Goal: Transaction & Acquisition: Purchase product/service

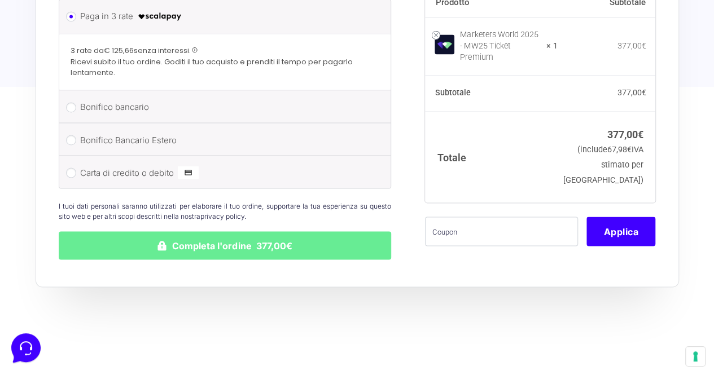
scroll to position [954, 0]
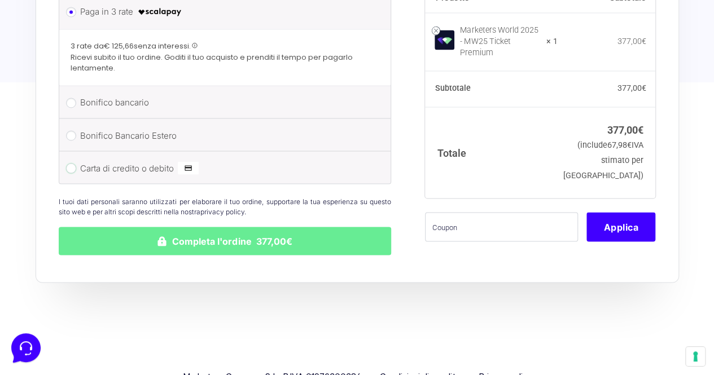
click at [72, 163] on input "Carta di credito o debito" at bounding box center [71, 168] width 10 height 10
radio input "true"
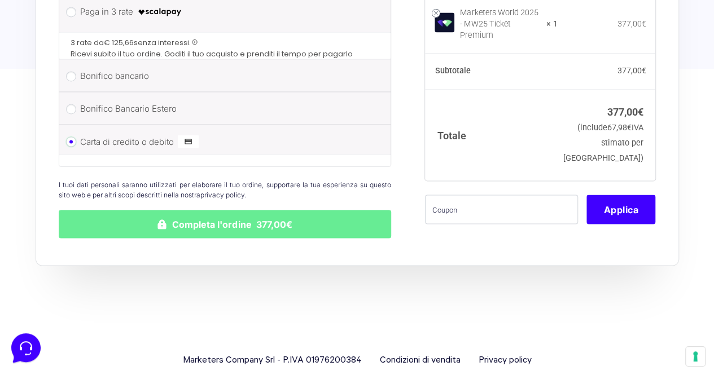
scroll to position [953, 0]
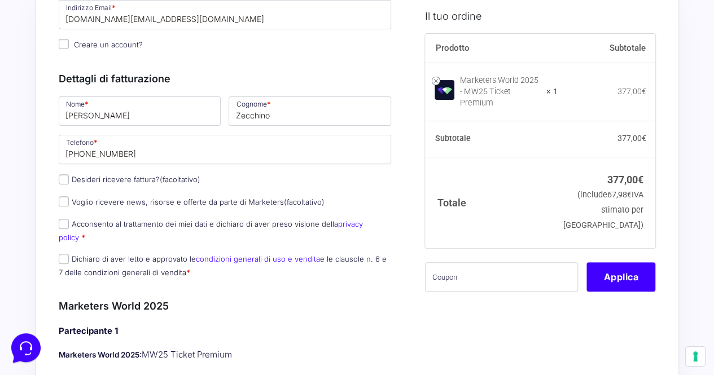
scroll to position [115, 0]
click at [70, 181] on label "Desideri ricevere fattura? (facoltativo)" at bounding box center [130, 179] width 142 height 9
click at [69, 181] on input "Desideri ricevere fattura? (facoltativo)" at bounding box center [64, 180] width 10 height 10
checkbox input "true"
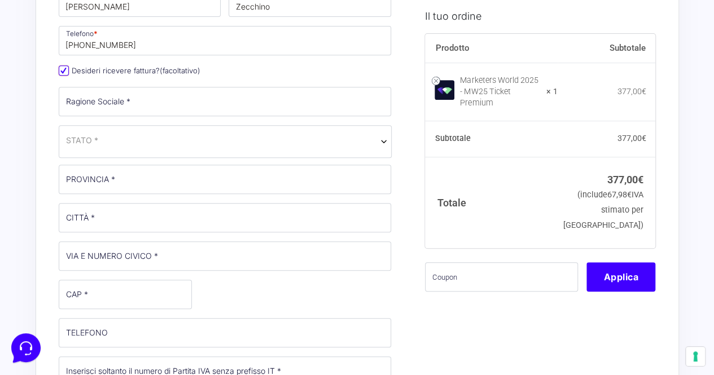
scroll to position [214, 0]
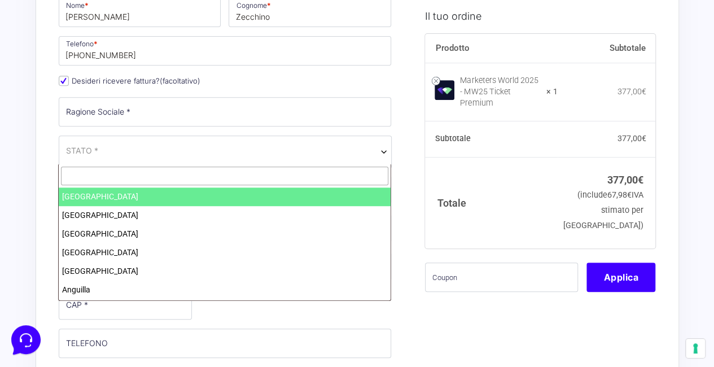
click at [115, 159] on span "STATO *" at bounding box center [225, 151] width 333 height 33
click at [98, 174] on input "text" at bounding box center [224, 175] width 327 height 19
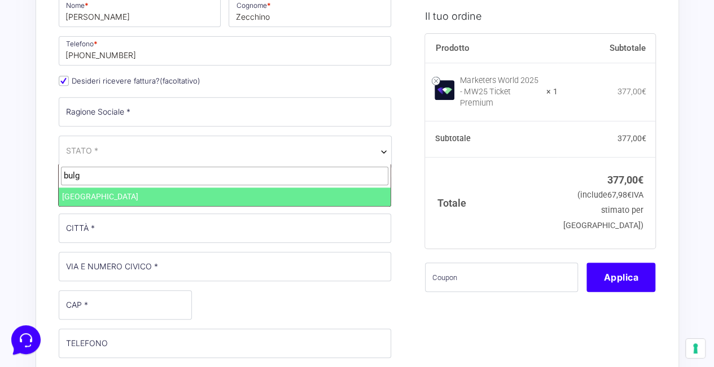
type input "bulg"
select select "BG"
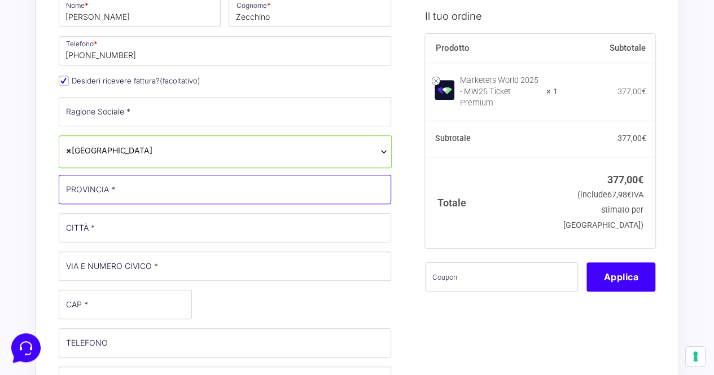
click at [111, 179] on input "PROVINCIA *" at bounding box center [225, 189] width 333 height 29
type input "sofia"
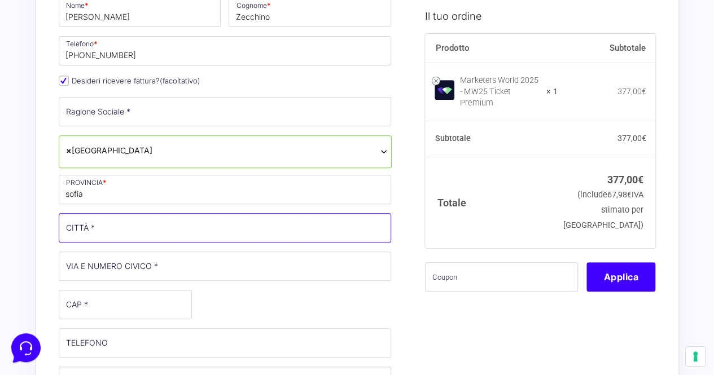
click at [93, 227] on input "CITTÀ *" at bounding box center [225, 227] width 333 height 29
type input "sofia"
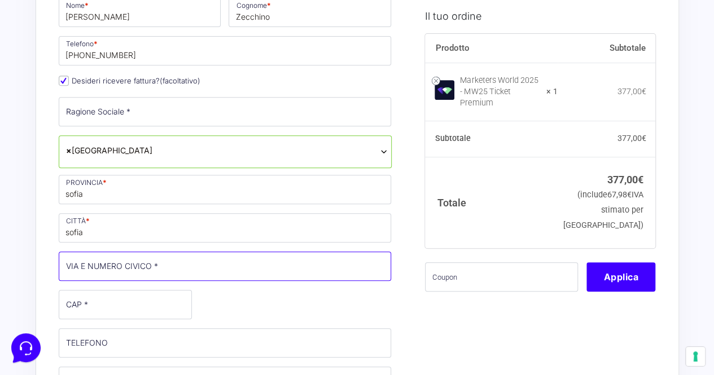
type input "via [PERSON_NAME] 171"
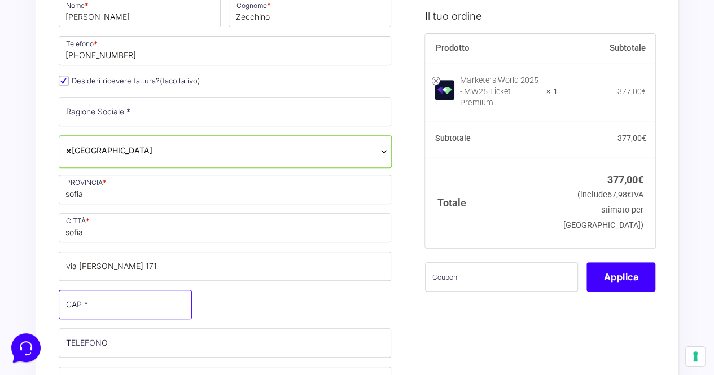
type input "1000"
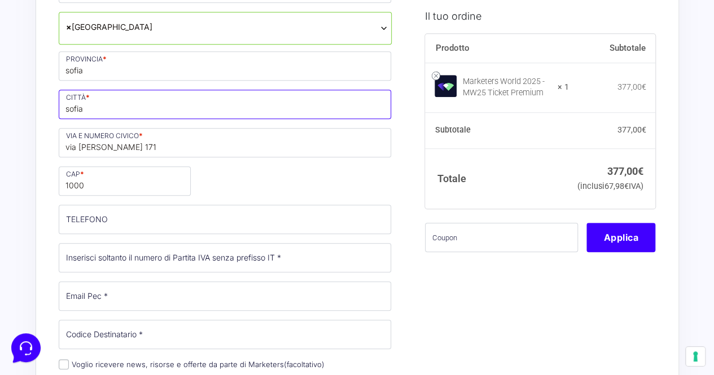
scroll to position [338, 0]
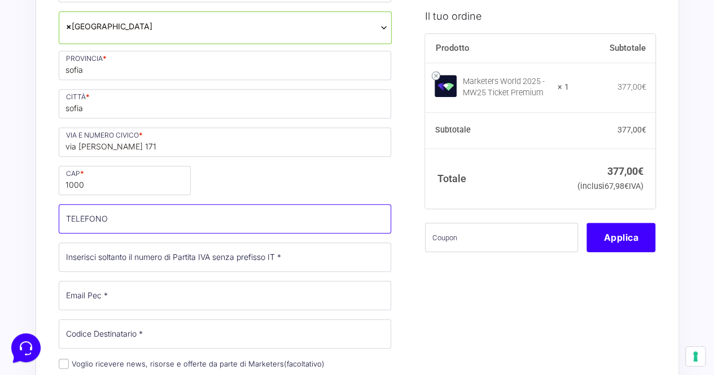
click at [146, 214] on input "TELEFONO (facoltativo)" at bounding box center [225, 218] width 333 height 29
type input "[PHONE_NUMBER]"
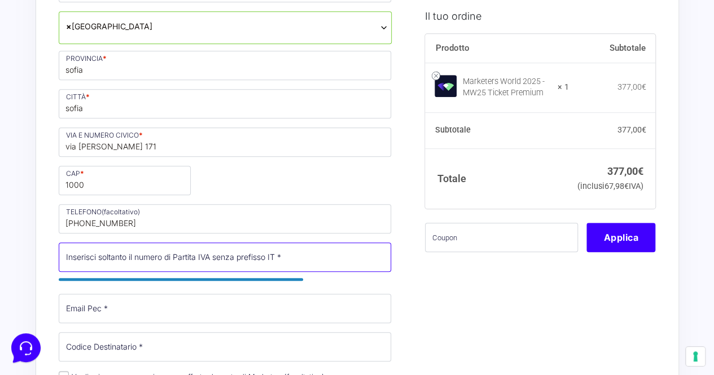
click at [130, 257] on input "Partita Iva *" at bounding box center [225, 257] width 333 height 29
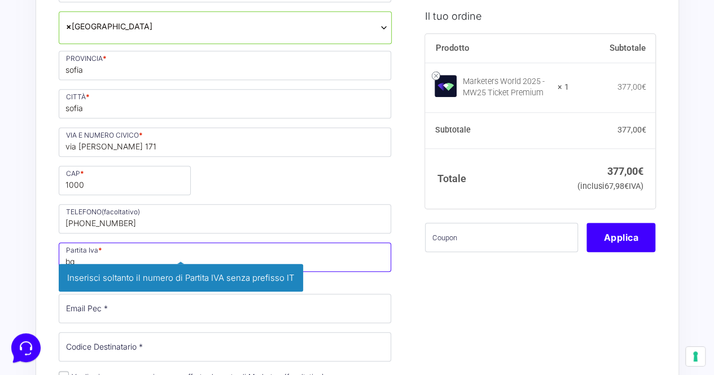
type input "b"
paste input "BG206881490"
type input "BG206881490"
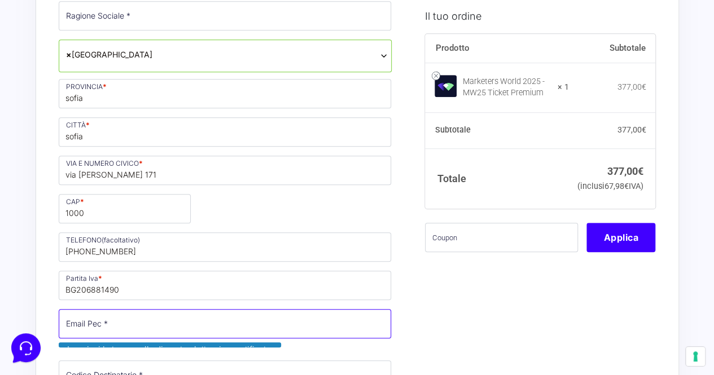
click at [91, 321] on input "Email Pec *" at bounding box center [225, 323] width 333 height 29
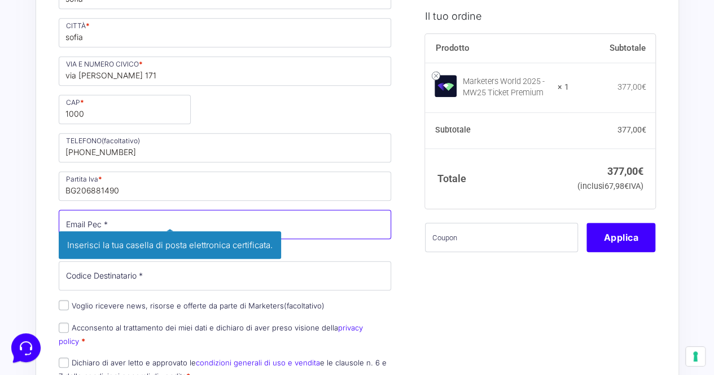
scroll to position [413, 0]
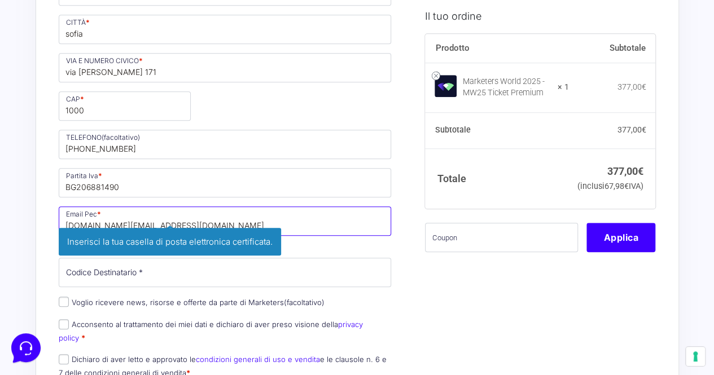
type input "[DOMAIN_NAME][EMAIL_ADDRESS][DOMAIN_NAME]"
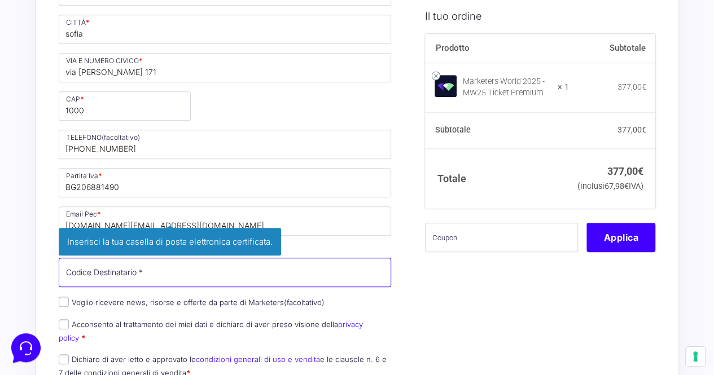
click at [118, 267] on input "Codice Destinatario *" at bounding box center [225, 272] width 333 height 29
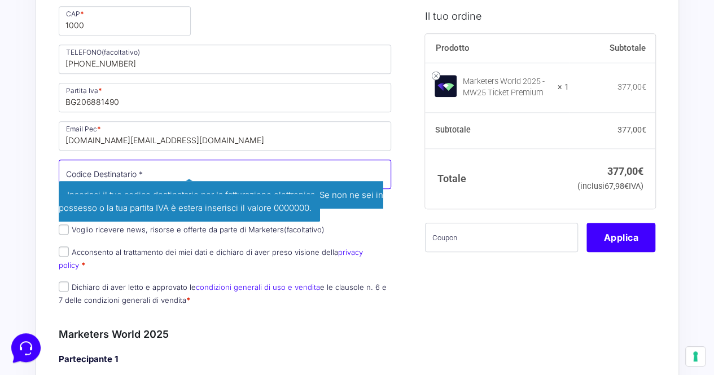
scroll to position [499, 0]
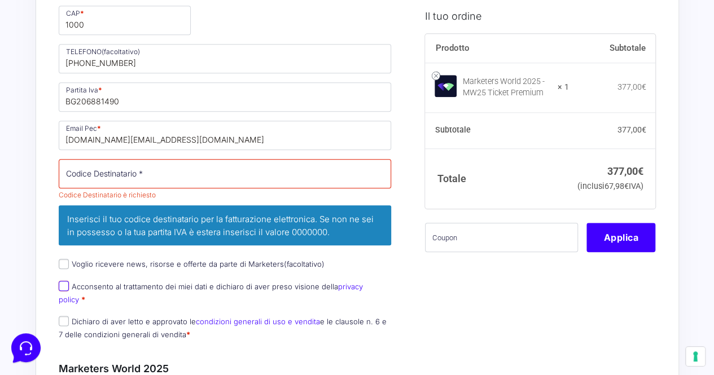
click at [62, 251] on div "Nome * [PERSON_NAME] * [PERSON_NAME] Telefono * [PHONE_NUMBER] Desideri ricever…" at bounding box center [225, 30] width 341 height 637
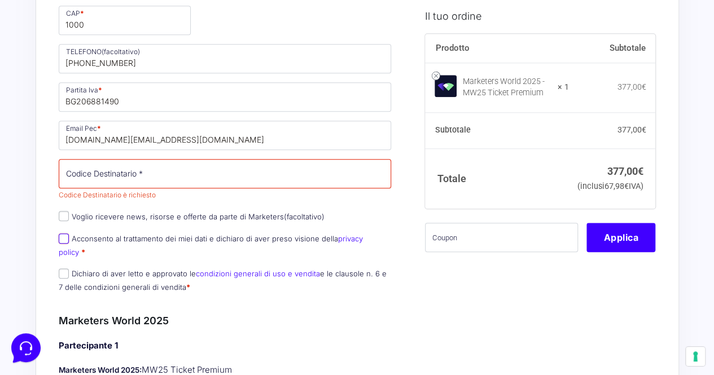
click at [64, 234] on input "Acconsento al trattamento dei miei dati e dichiaro di aver preso visione della …" at bounding box center [64, 239] width 10 height 10
checkbox input "true"
click at [61, 269] on input "Dichiaro di aver letto e approvato le condizioni generali di uso e vendita e le…" at bounding box center [64, 274] width 10 height 10
checkbox input "true"
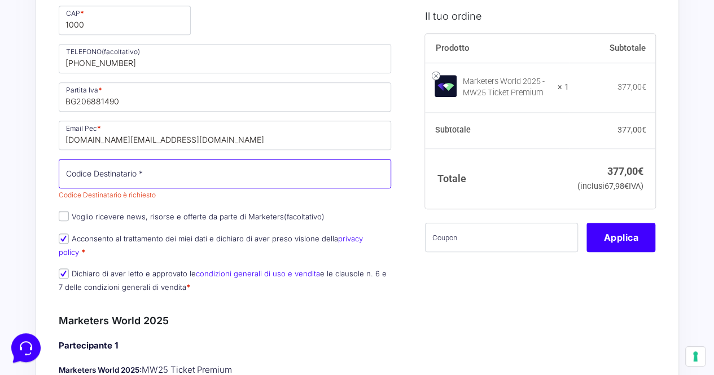
click at [132, 165] on input "Codice Destinatario *" at bounding box center [225, 173] width 333 height 29
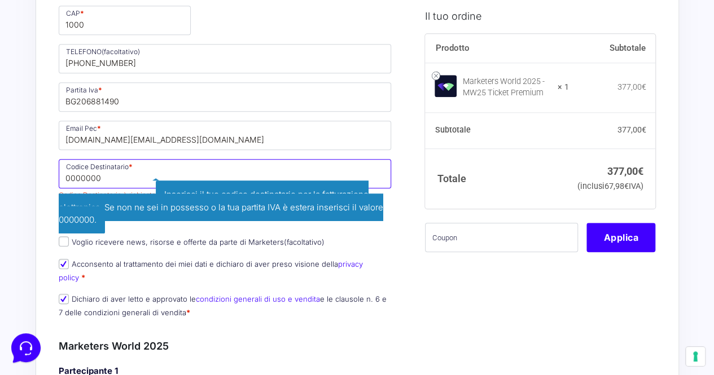
type input "0000000"
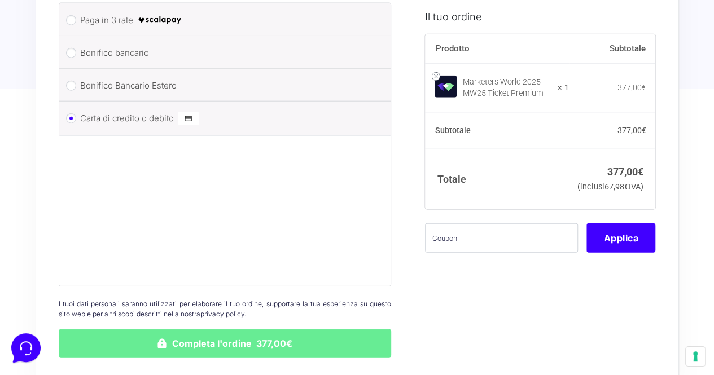
scroll to position [1370, 0]
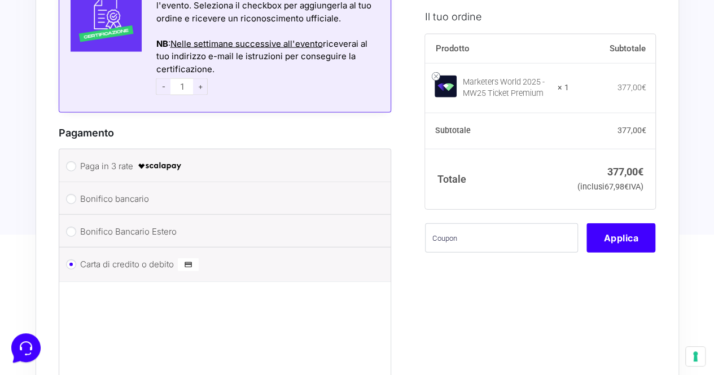
scroll to position [1453, 0]
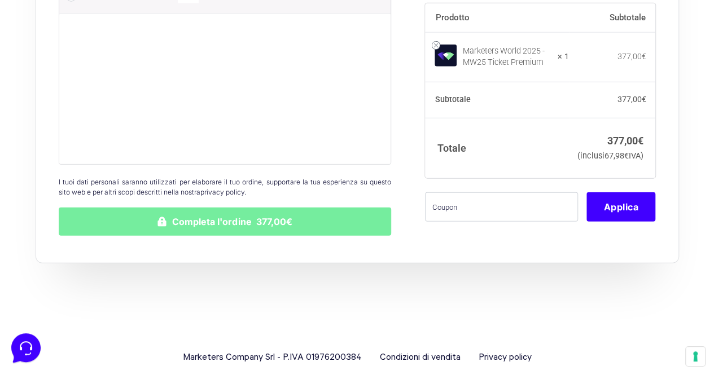
click at [152, 209] on button "Completa l'ordine 377,00€" at bounding box center [225, 222] width 333 height 28
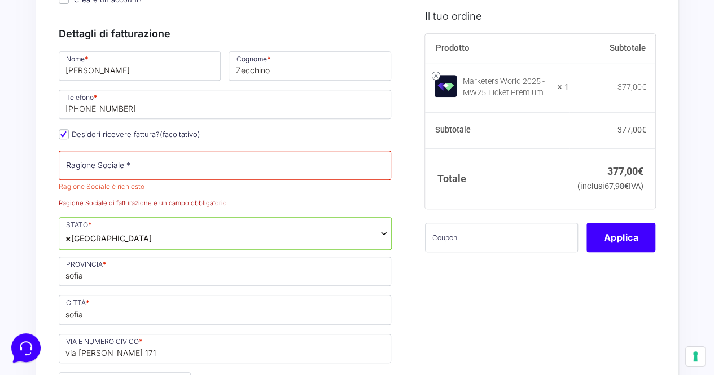
scroll to position [245, 0]
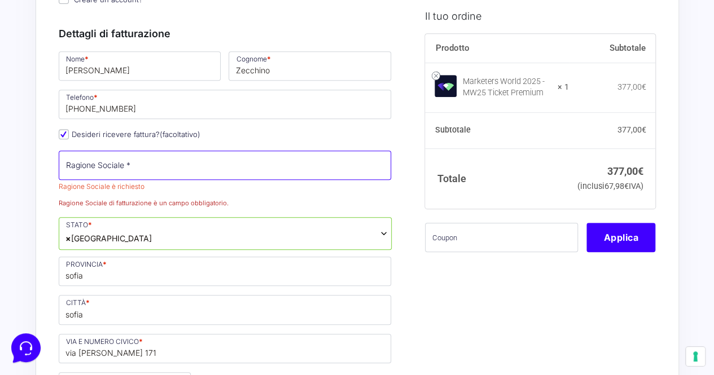
click at [240, 167] on input "Ragione Sociale *" at bounding box center [225, 165] width 333 height 29
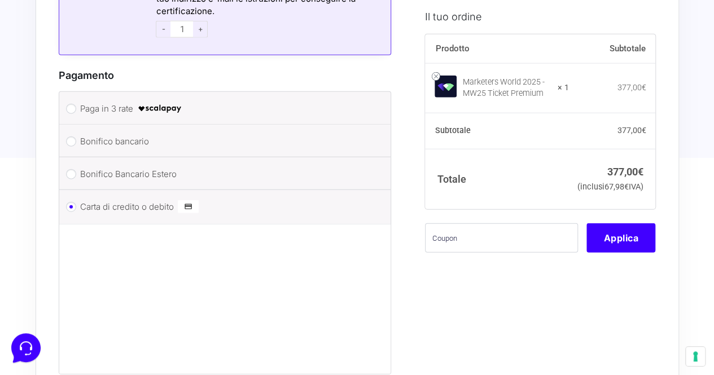
scroll to position [1489, 0]
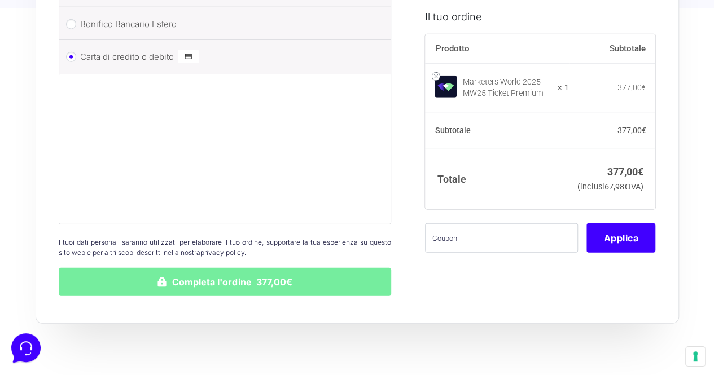
type input "Good Company LTD"
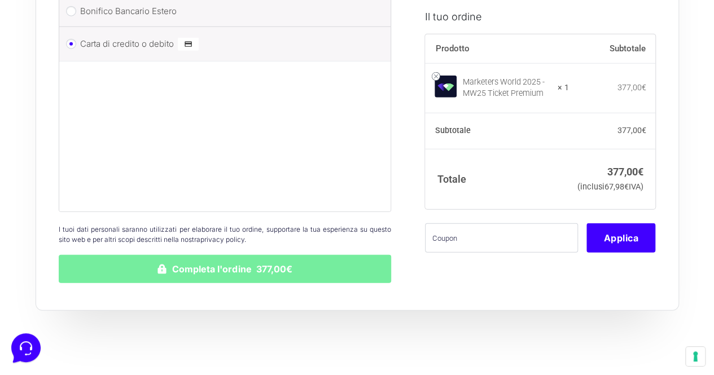
click at [126, 258] on button "Completa l'ordine 377,00€" at bounding box center [225, 269] width 333 height 28
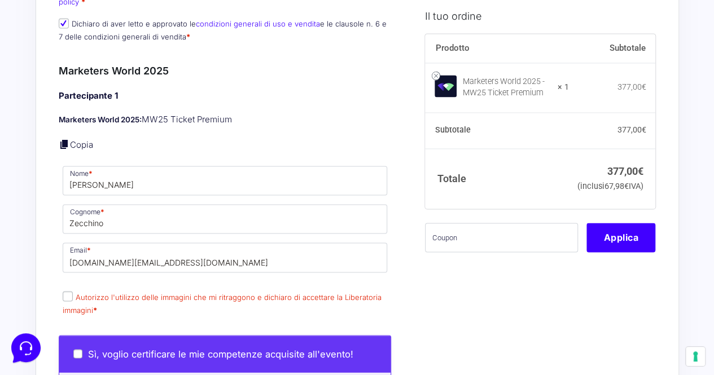
scroll to position [825, 0]
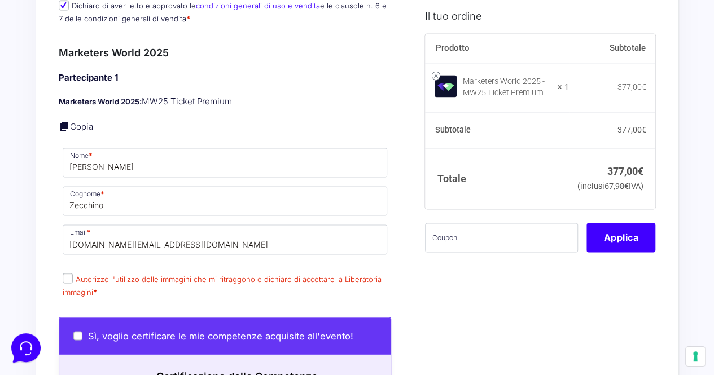
click at [64, 273] on input "Autorizzo l'utilizzo delle immagini che mi ritraggono e dichiaro di accettare l…" at bounding box center [68, 278] width 10 height 10
checkbox input "true"
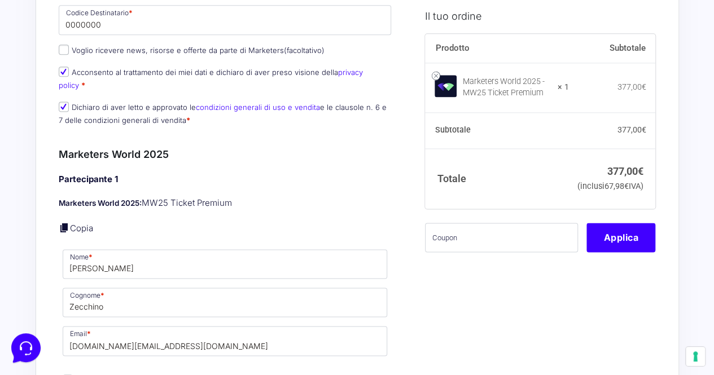
scroll to position [713, 0]
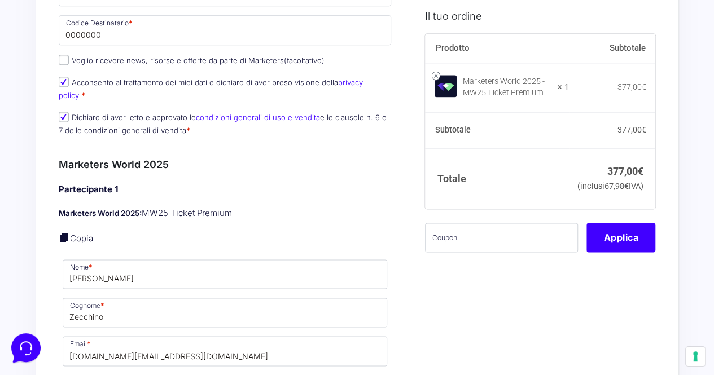
click at [209, 109] on p "Dichiaro di aver letto e approvato le condizioni generali di uso e vendita e le…" at bounding box center [225, 123] width 341 height 29
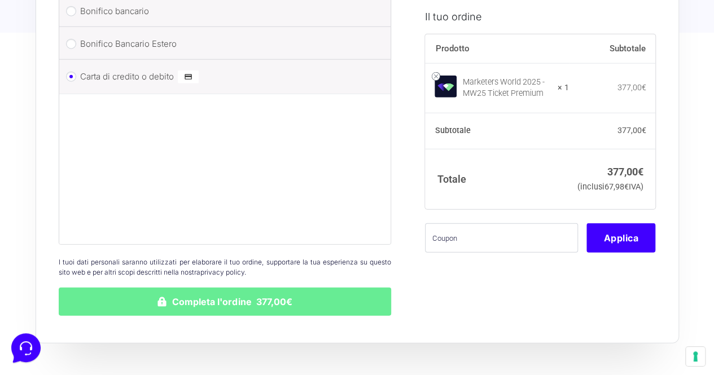
scroll to position [1472, 0]
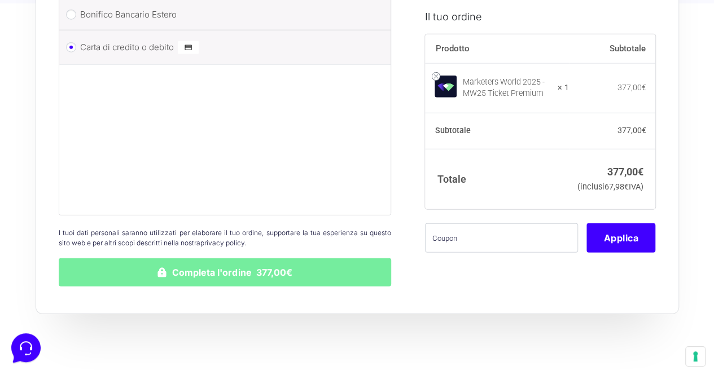
click at [170, 258] on button "Completa l'ordine 377,00€" at bounding box center [225, 272] width 333 height 28
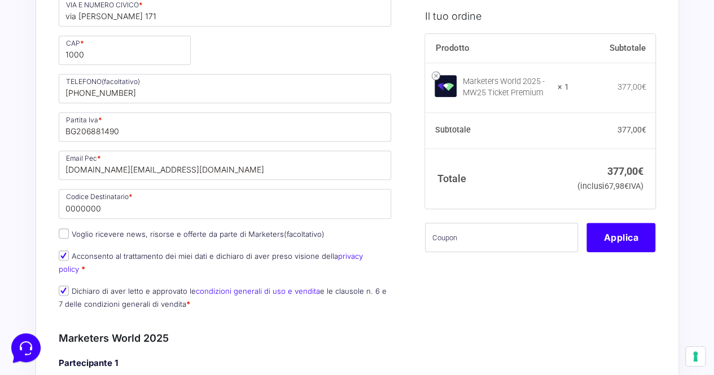
scroll to position [525, 0]
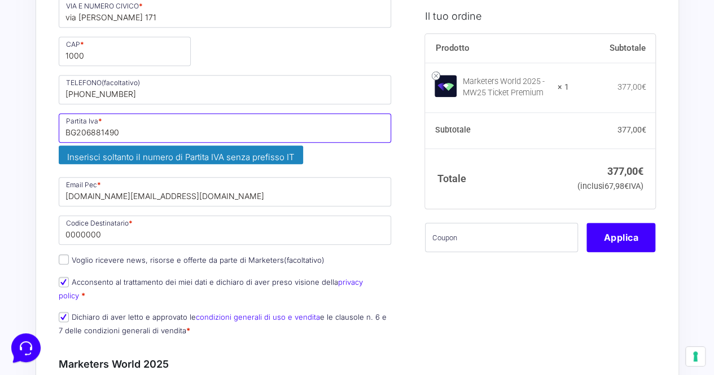
click at [153, 129] on input "BG206881490" at bounding box center [225, 127] width 333 height 29
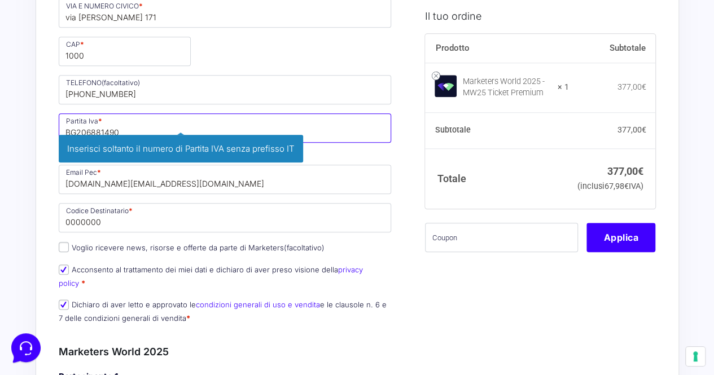
click at [153, 129] on input "BG206881490" at bounding box center [225, 127] width 333 height 29
click at [75, 127] on input "BG206881490" at bounding box center [225, 127] width 333 height 29
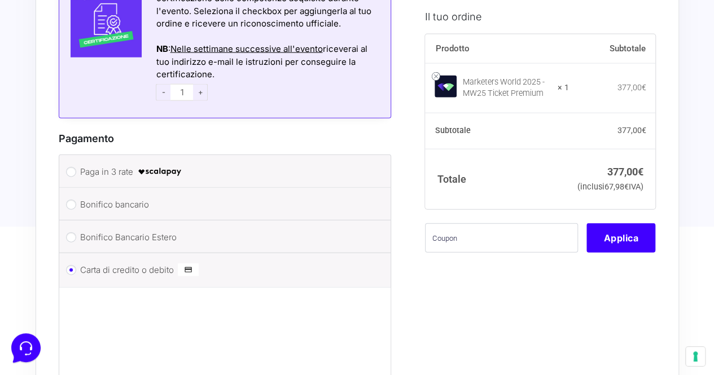
scroll to position [1522, 0]
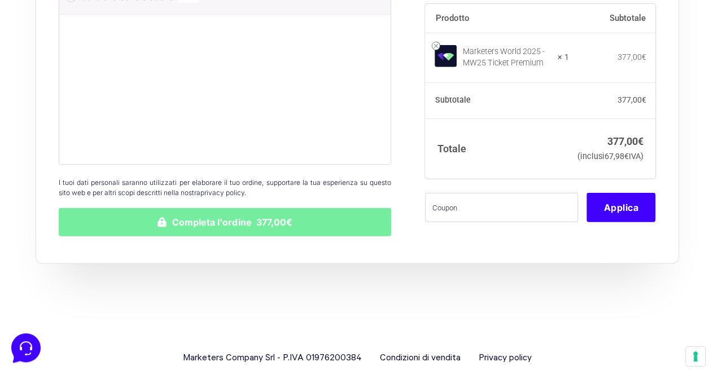
type input "206881490"
click at [144, 208] on button "Completa l'ordine 377,00€" at bounding box center [225, 222] width 333 height 28
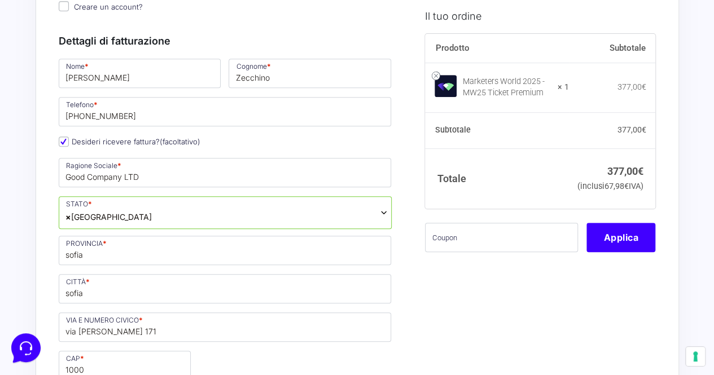
scroll to position [208, 0]
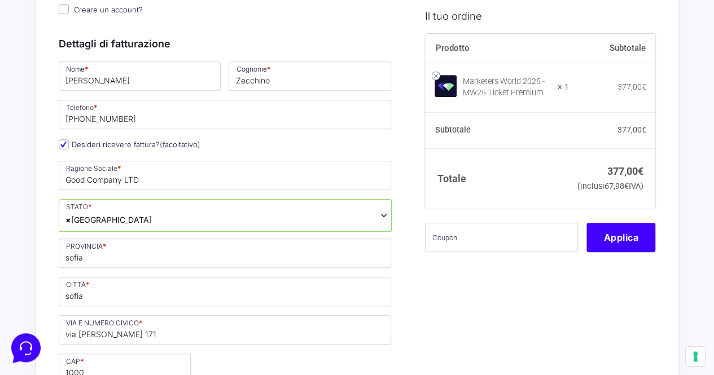
click at [69, 140] on label "Desideri ricevere fattura? (facoltativo)" at bounding box center [130, 144] width 142 height 9
click at [69, 140] on input "Desideri ricevere fattura? (facoltativo)" at bounding box center [64, 144] width 10 height 10
checkbox input "false"
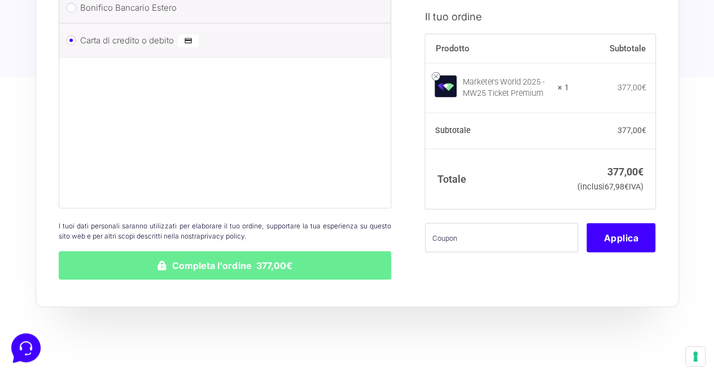
scroll to position [1084, 0]
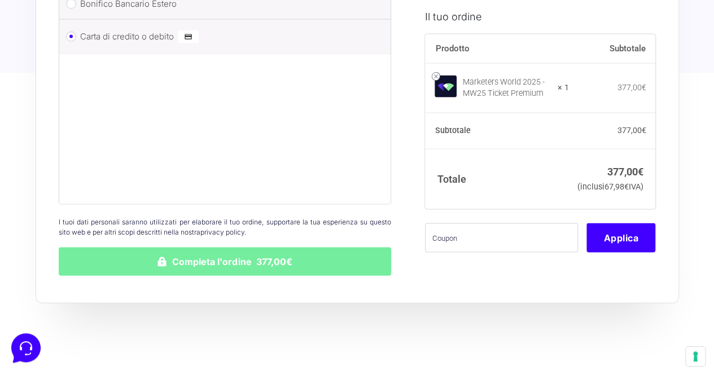
click at [161, 253] on button "Completa l'ordine 377,00€" at bounding box center [225, 262] width 333 height 28
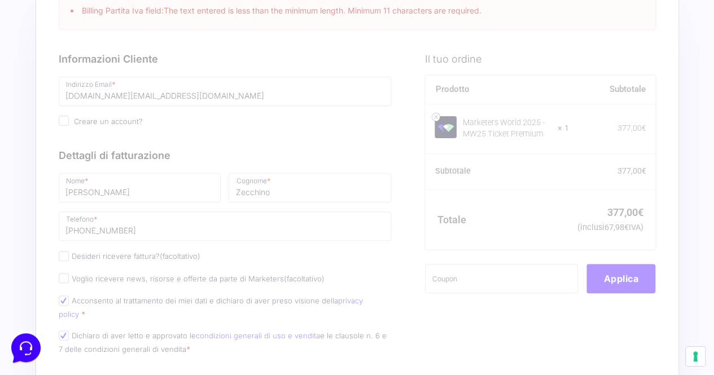
scroll to position [0, 0]
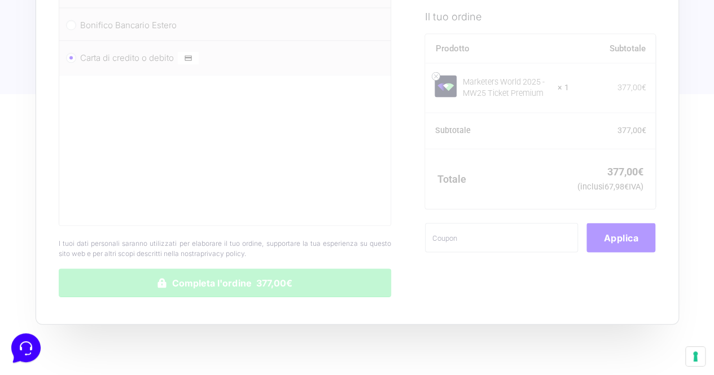
scroll to position [1127, 0]
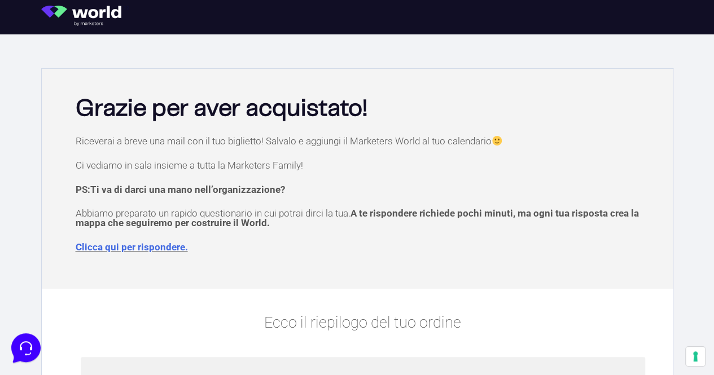
click at [157, 249] on link "Clicca qui per rispondere." at bounding box center [132, 246] width 112 height 11
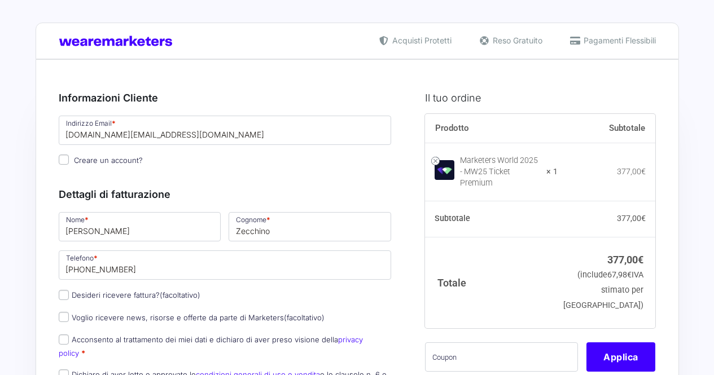
click at [90, 46] on img at bounding box center [119, 41] width 120 height 11
